Goal: Transaction & Acquisition: Purchase product/service

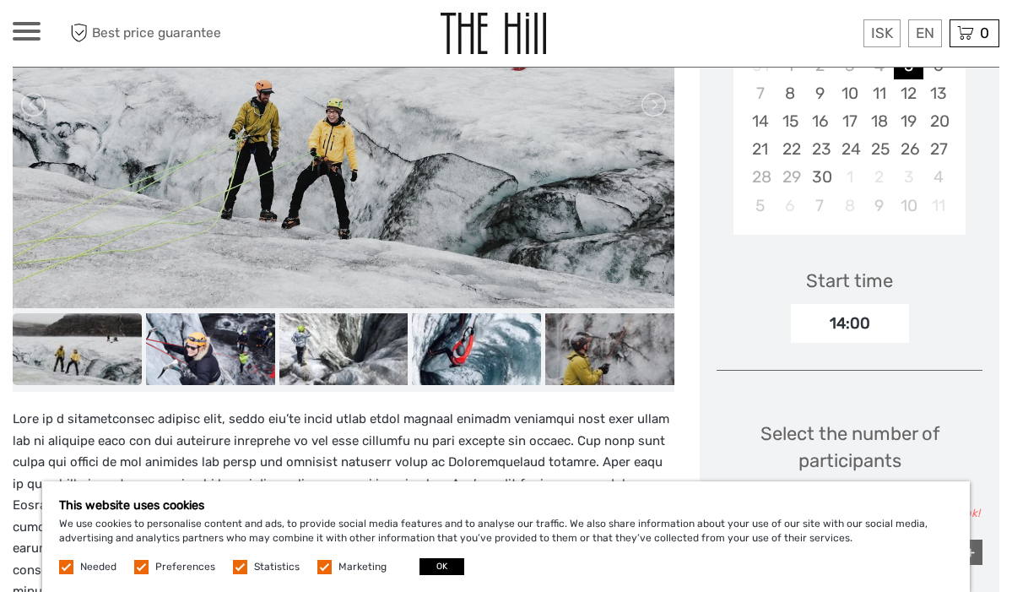
scroll to position [386, 0]
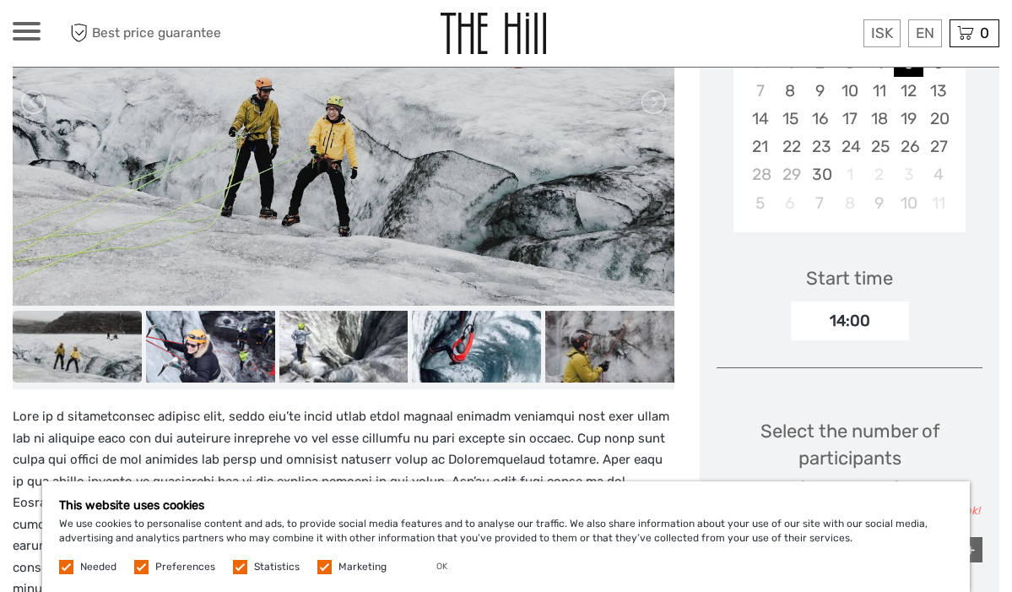
click at [433, 570] on button "OK" at bounding box center [441, 566] width 45 height 17
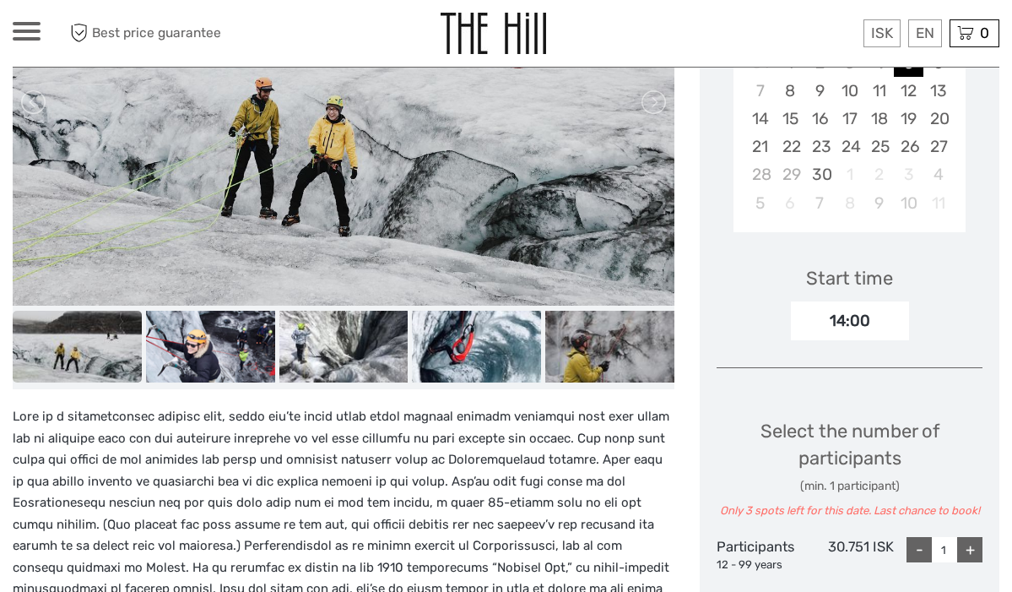
click at [89, 347] on img at bounding box center [77, 347] width 129 height 73
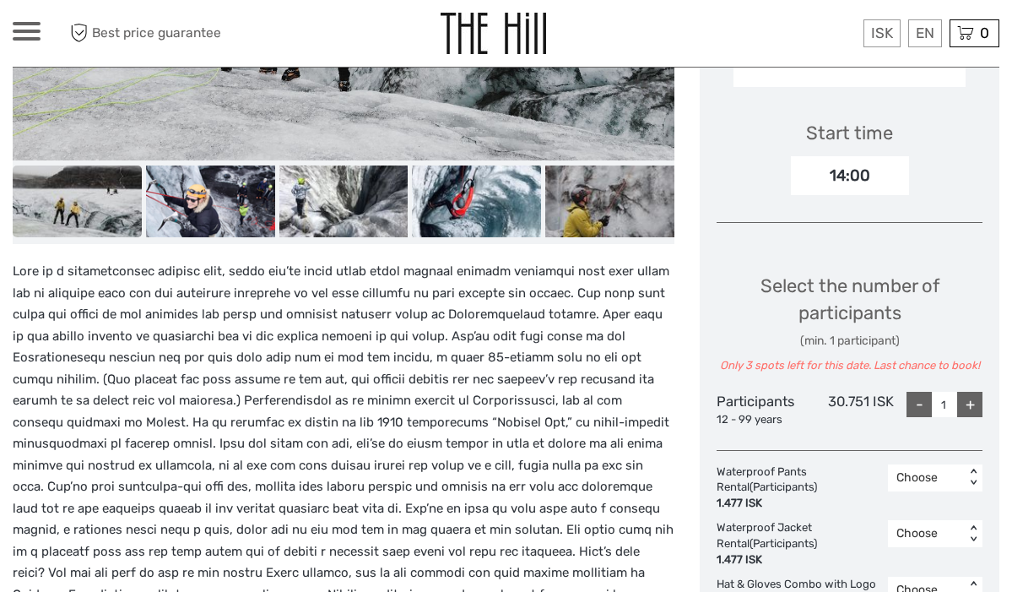
scroll to position [533, 0]
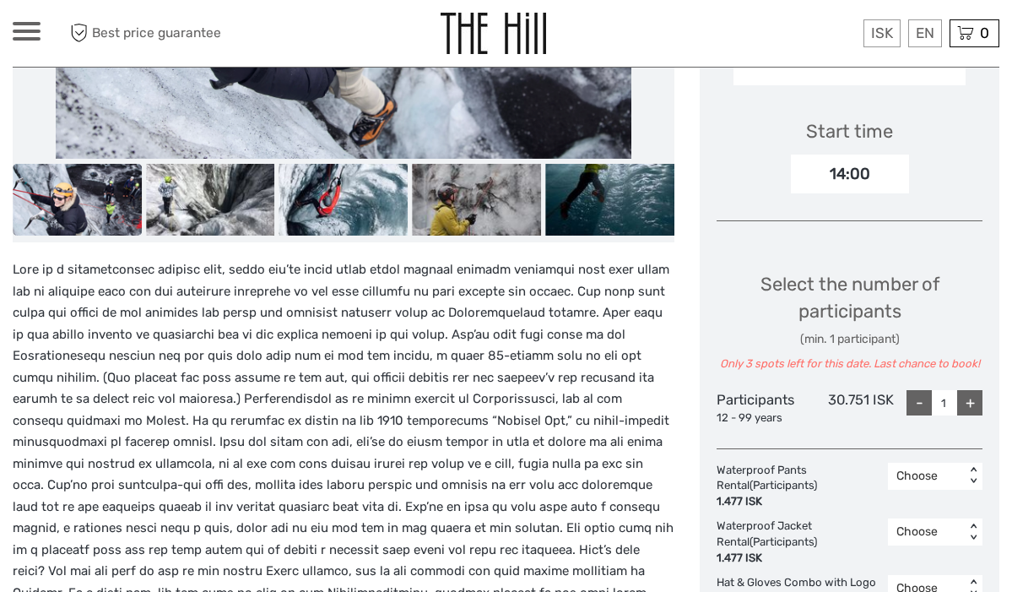
click at [973, 394] on div "+" at bounding box center [969, 402] width 25 height 25
click at [920, 402] on div "-" at bounding box center [918, 402] width 25 height 25
type input "1"
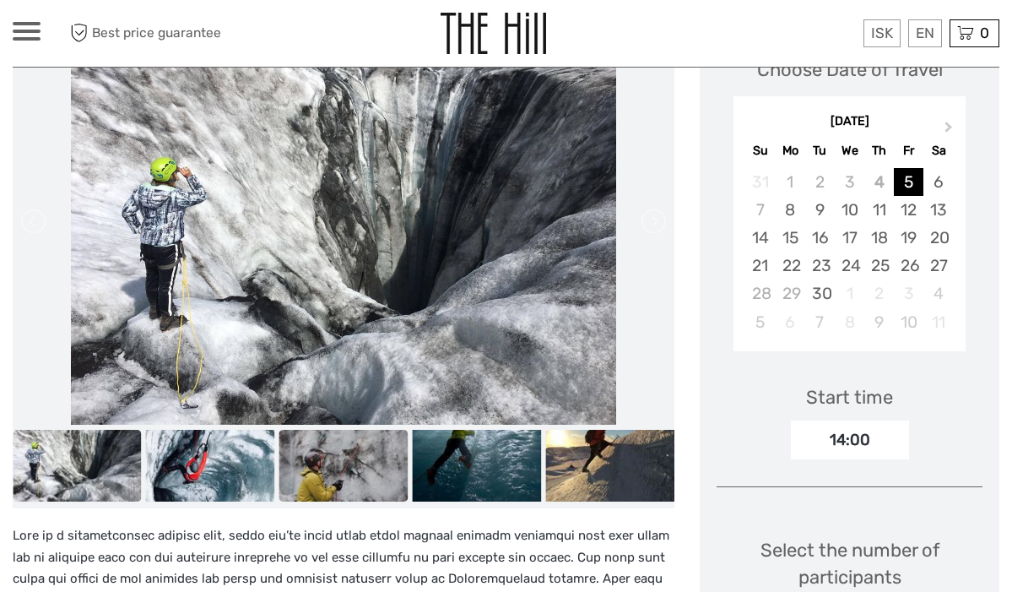
scroll to position [243, 0]
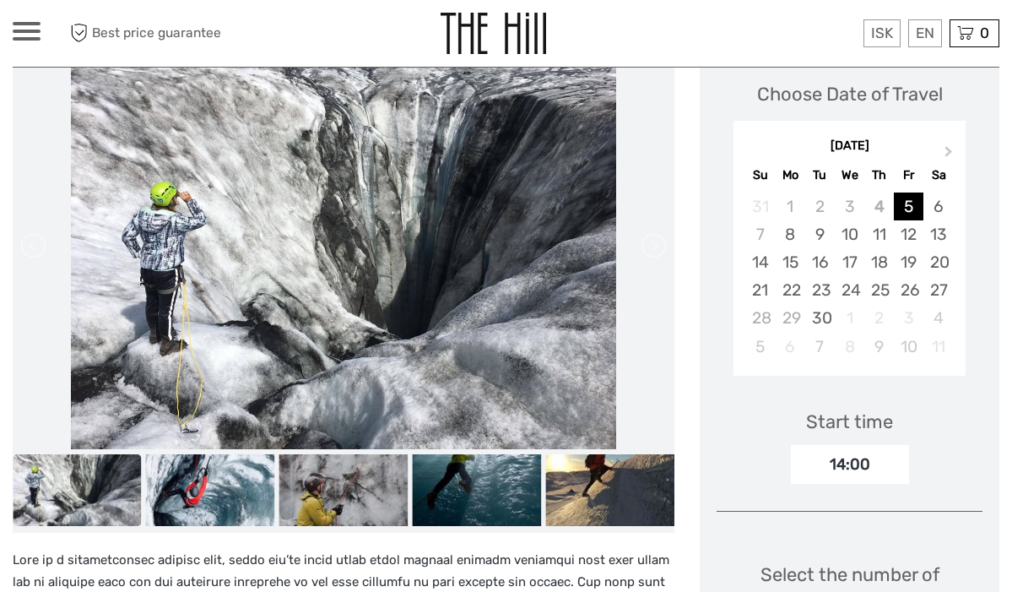
click at [354, 235] on img at bounding box center [343, 245] width 545 height 408
click at [177, 508] on img at bounding box center [210, 490] width 129 height 73
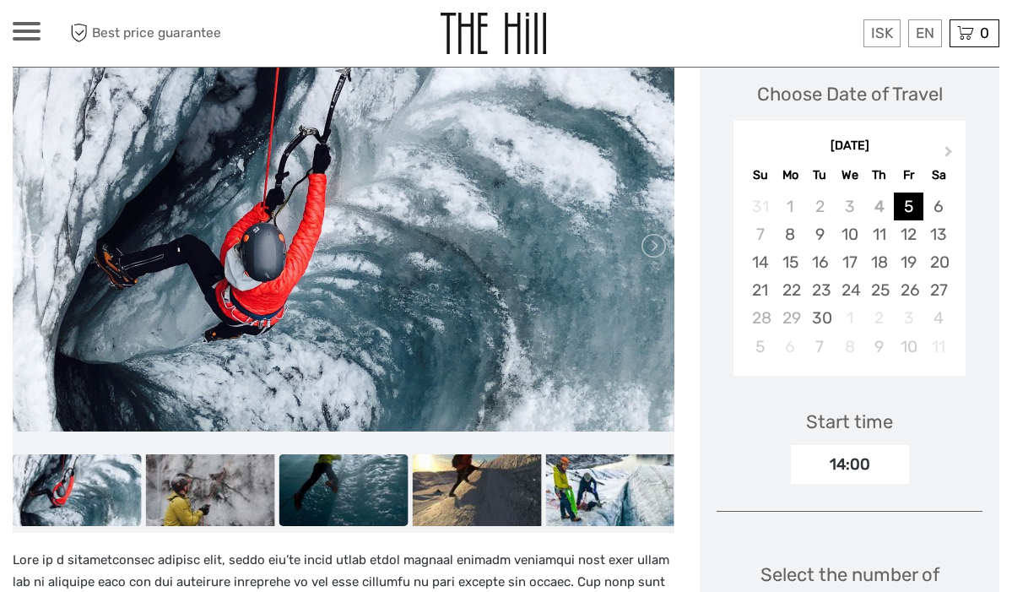
click at [328, 478] on img at bounding box center [343, 490] width 129 height 73
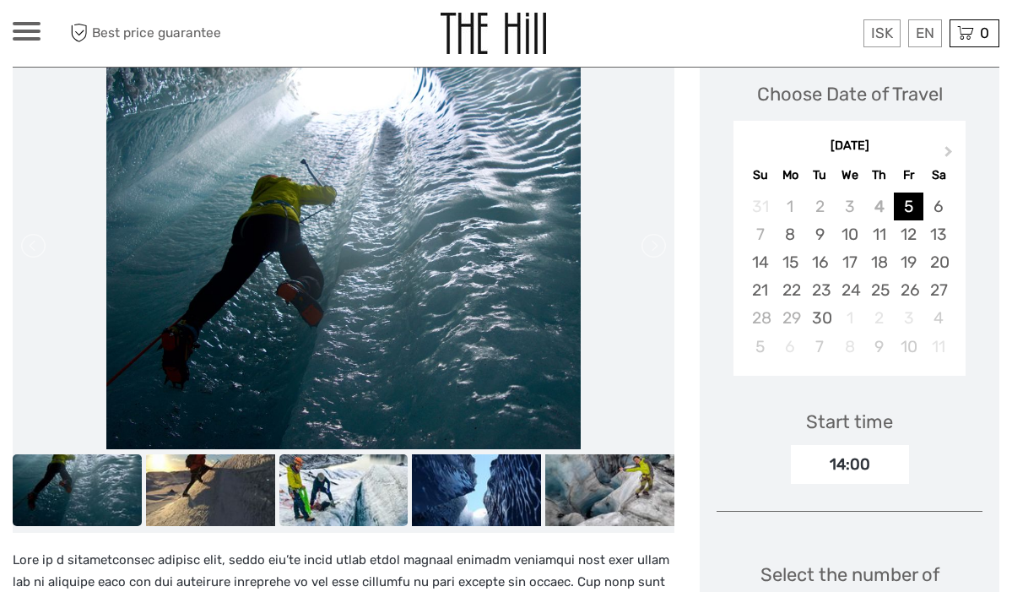
click at [370, 494] on img at bounding box center [343, 490] width 129 height 73
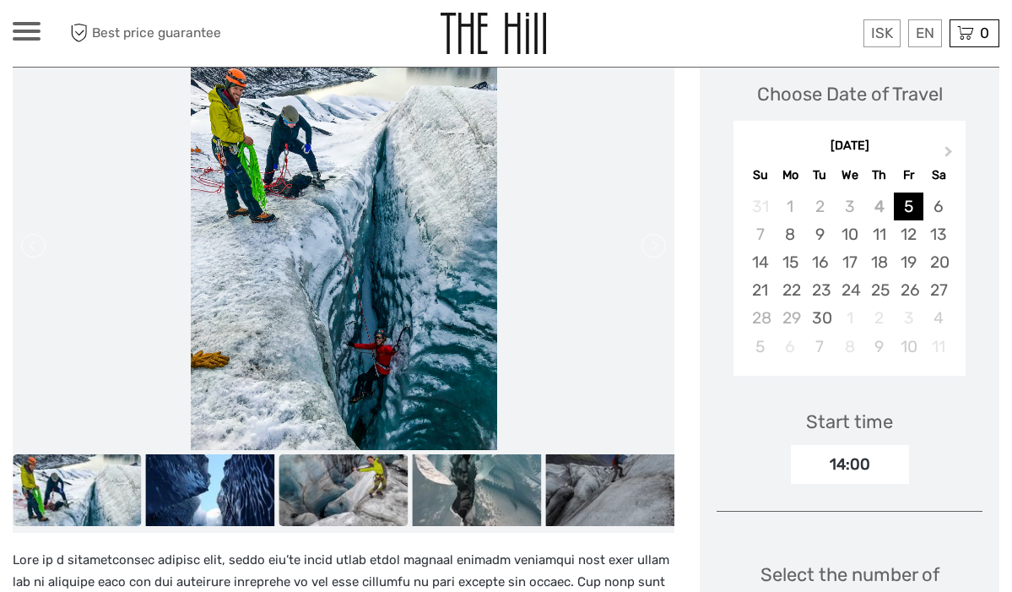
click at [371, 480] on img at bounding box center [343, 490] width 129 height 73
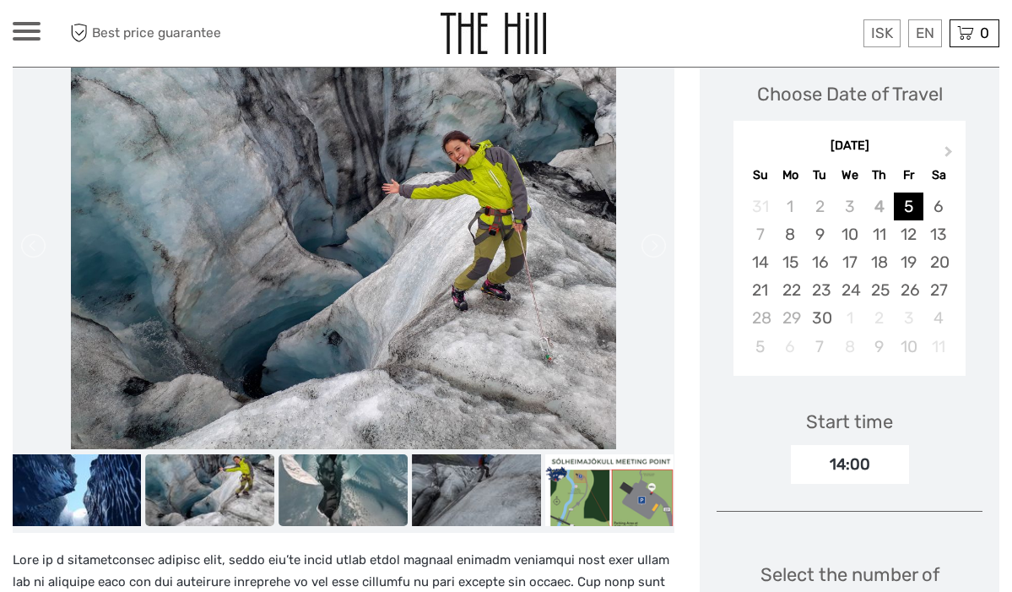
click at [371, 484] on img at bounding box center [342, 490] width 129 height 73
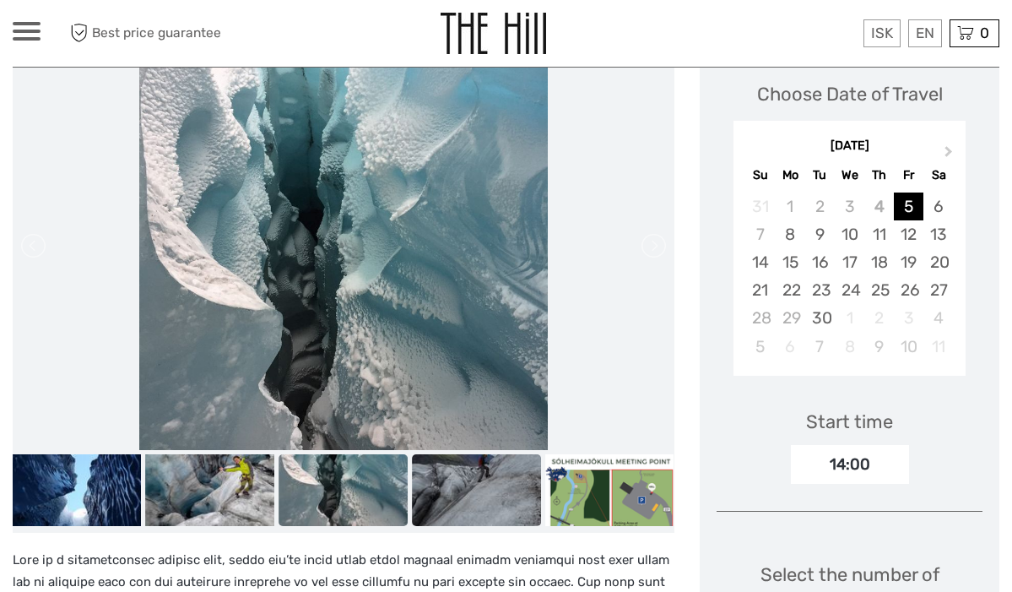
click at [466, 495] on img at bounding box center [476, 490] width 129 height 73
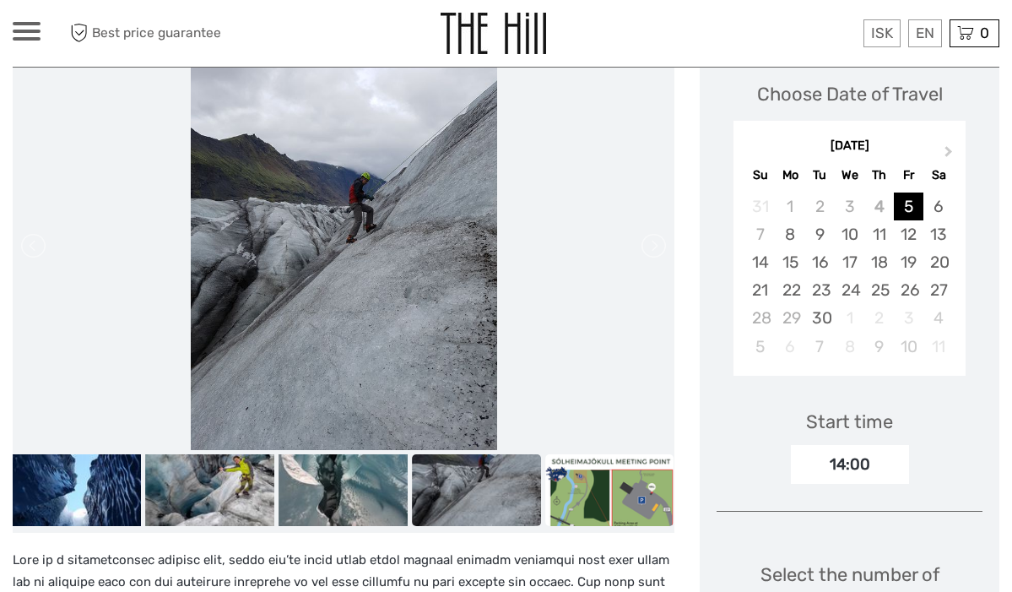
click at [574, 496] on img at bounding box center [609, 490] width 129 height 73
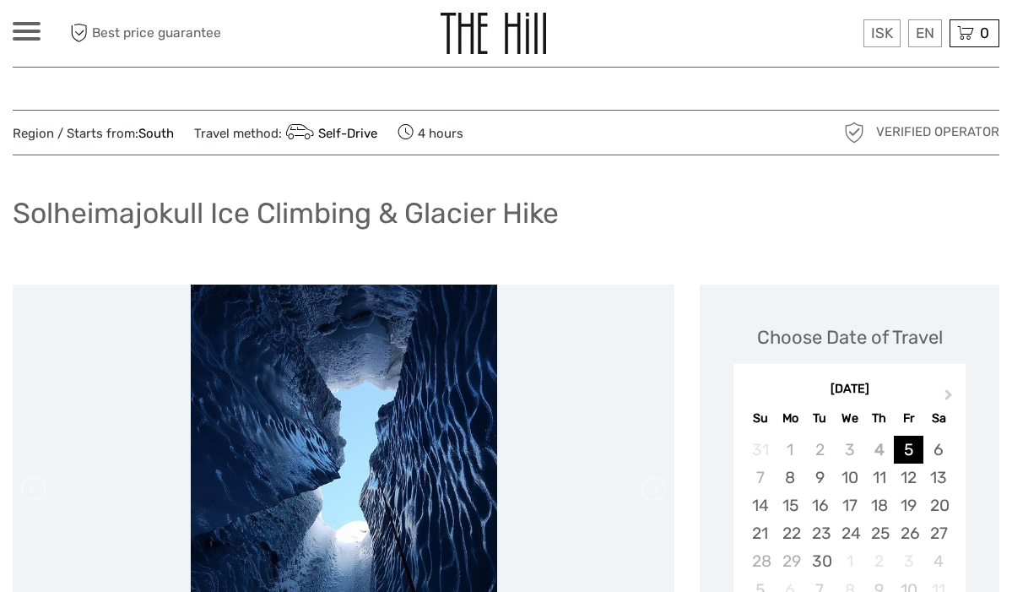
scroll to position [0, 0]
